Goal: Task Accomplishment & Management: Complete application form

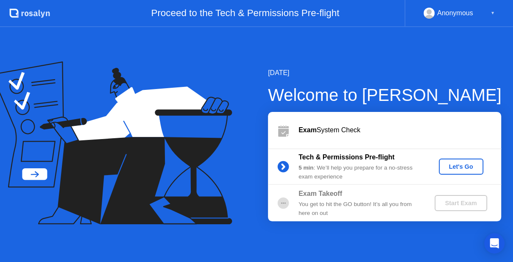
click at [474, 161] on button "Let's Go" at bounding box center [460, 166] width 44 height 16
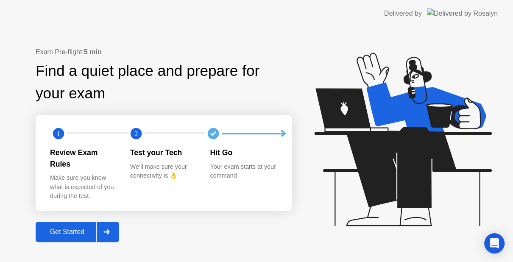
click at [78, 230] on div "Get Started" at bounding box center [67, 232] width 58 height 8
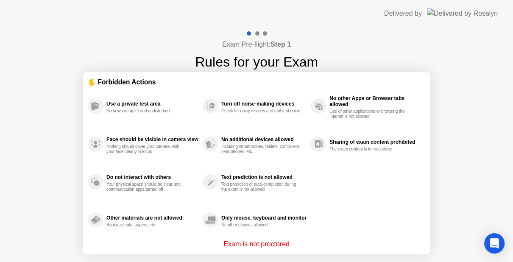
drag, startPoint x: 248, startPoint y: 33, endPoint x: 254, endPoint y: 32, distance: 6.1
click at [254, 32] on div at bounding box center [256, 34] width 25 height 8
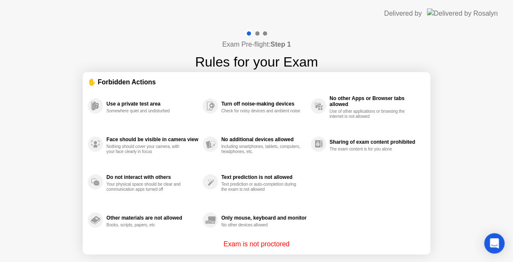
click at [254, 32] on div at bounding box center [256, 34] width 25 height 8
drag, startPoint x: 254, startPoint y: 32, endPoint x: 267, endPoint y: 32, distance: 13.1
click at [267, 32] on div at bounding box center [256, 34] width 25 height 8
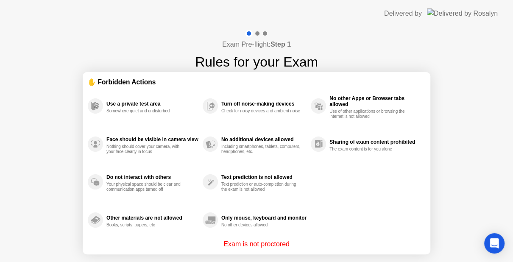
click at [267, 32] on div at bounding box center [256, 34] width 25 height 8
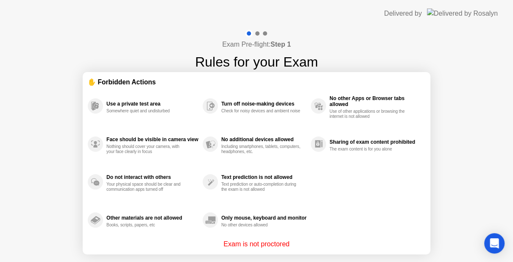
click at [267, 32] on div at bounding box center [256, 34] width 25 height 8
